Goal: Task Accomplishment & Management: Complete application form

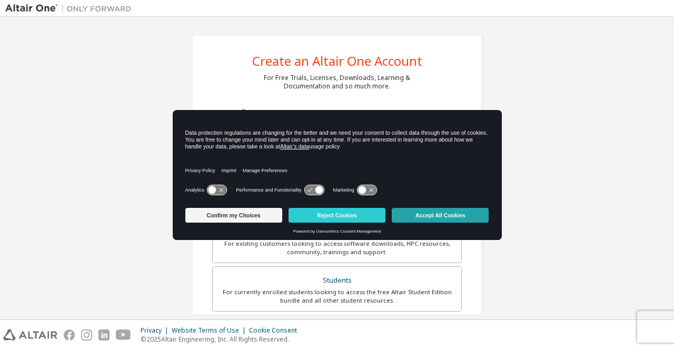
click at [453, 217] on button "Accept All Cookies" at bounding box center [440, 215] width 97 height 15
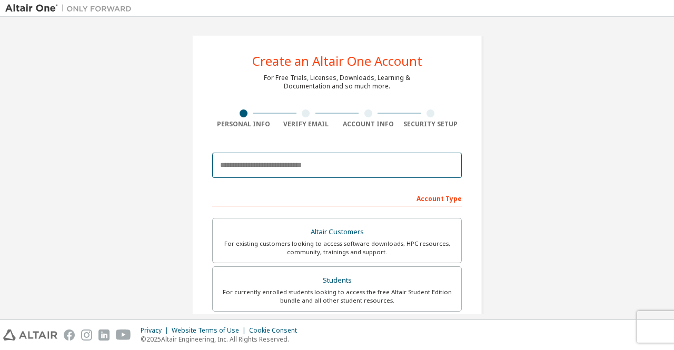
click at [343, 161] on input "email" at bounding box center [336, 165] width 249 height 25
type input "**********"
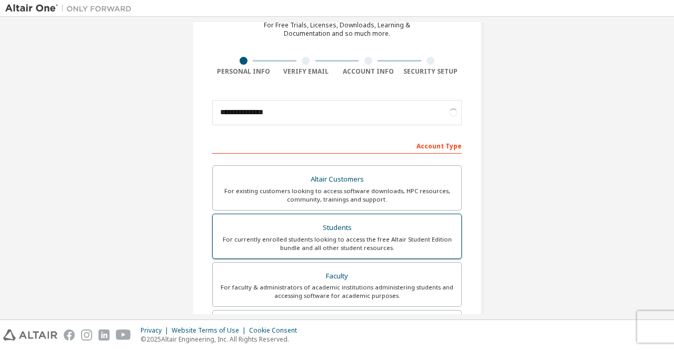
click at [425, 235] on div "For currently enrolled students looking to access the free Altair Student Editi…" at bounding box center [337, 243] width 236 height 17
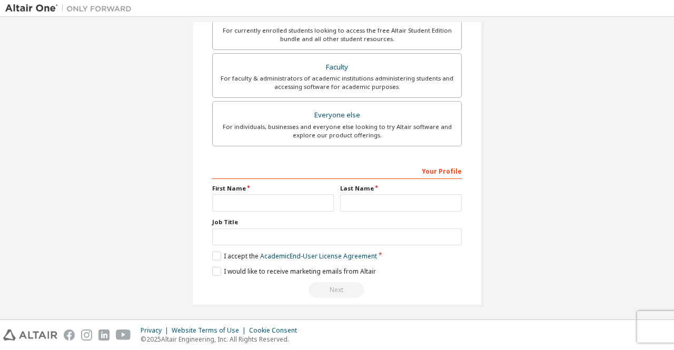
scroll to position [263, 0]
drag, startPoint x: 275, startPoint y: 200, endPoint x: 281, endPoint y: 199, distance: 5.9
click at [276, 200] on input "text" at bounding box center [273, 201] width 122 height 17
type input "****"
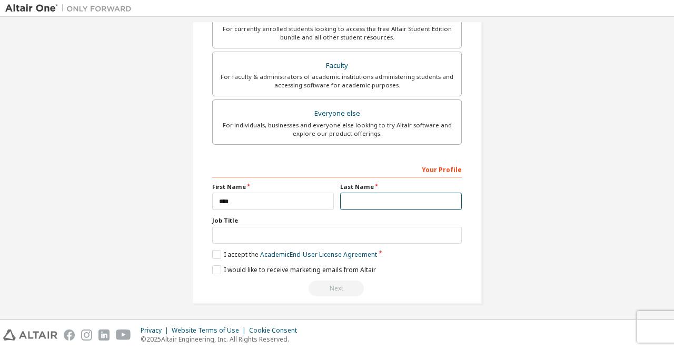
click at [364, 201] on input "text" at bounding box center [401, 201] width 122 height 17
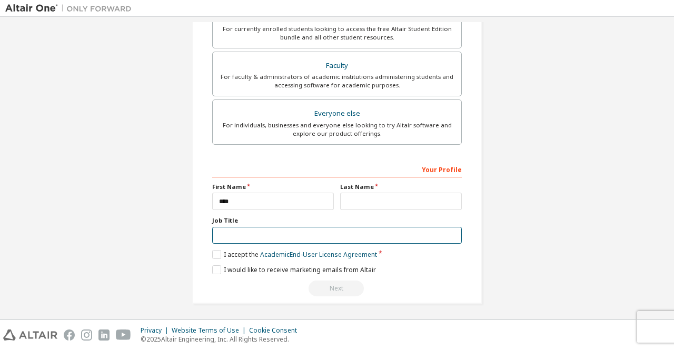
click at [301, 228] on input "text" at bounding box center [336, 235] width 249 height 17
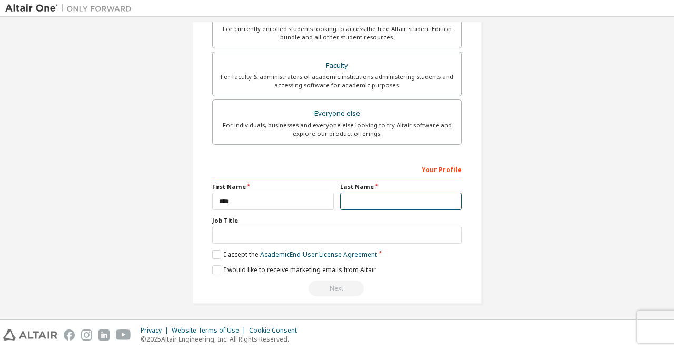
click at [353, 197] on input "text" at bounding box center [401, 201] width 122 height 17
type input "***"
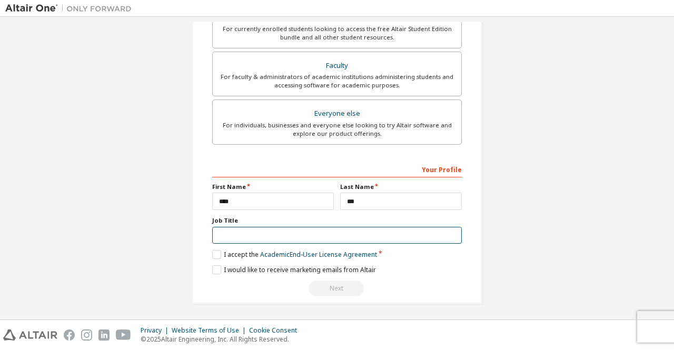
click at [335, 229] on input "text" at bounding box center [336, 235] width 249 height 17
type input "*******"
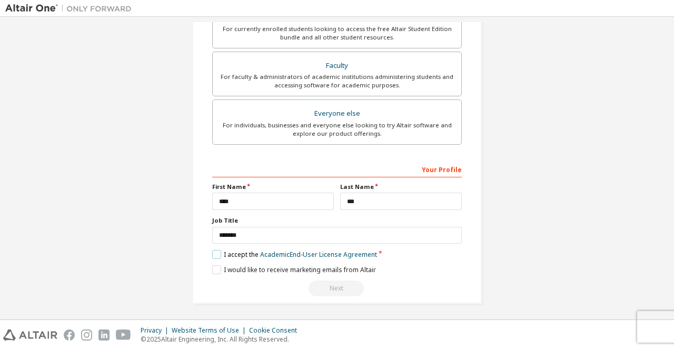
click at [215, 252] on label "I accept the Academic End-User License Agreement" at bounding box center [294, 254] width 165 height 9
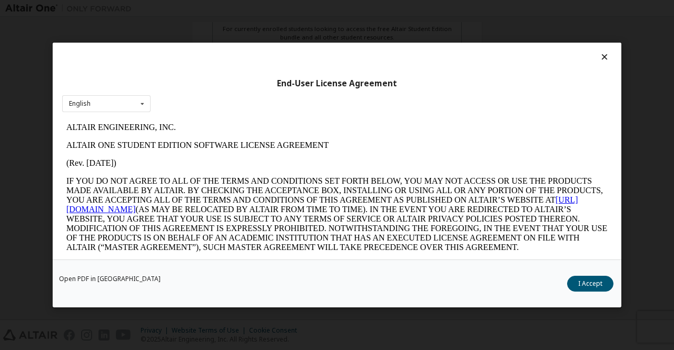
scroll to position [0, 0]
click at [588, 275] on div "Open PDF in New Tab I Accept" at bounding box center [337, 283] width 568 height 48
click at [592, 287] on button "I Accept" at bounding box center [590, 284] width 46 height 16
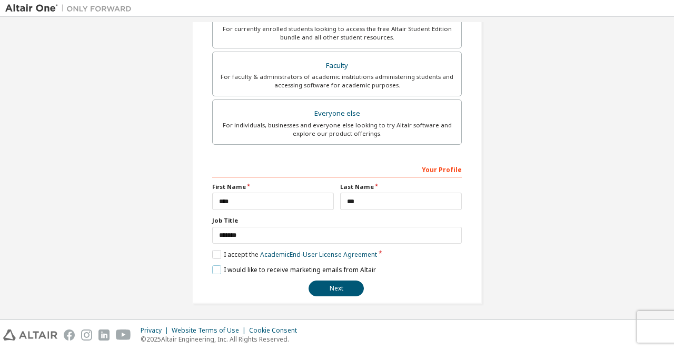
click at [216, 270] on label "I would like to receive marketing emails from Altair" at bounding box center [294, 269] width 164 height 9
click at [327, 283] on button "Next" at bounding box center [335, 289] width 55 height 16
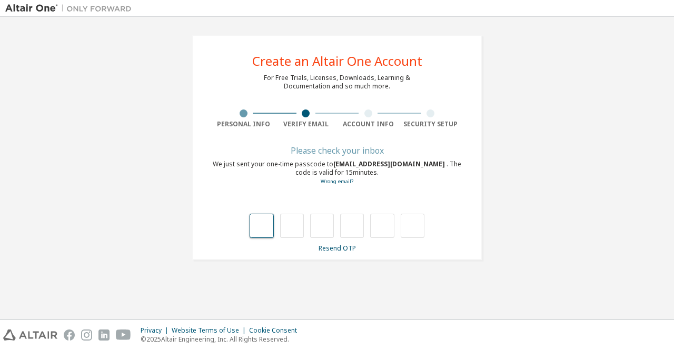
type input "*"
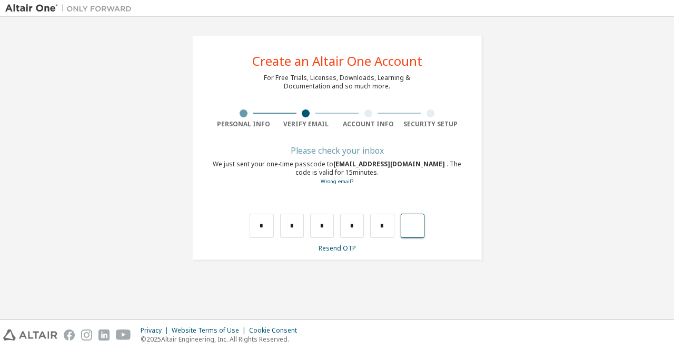
type input "*"
